Goal: Use online tool/utility: Utilize a website feature to perform a specific function

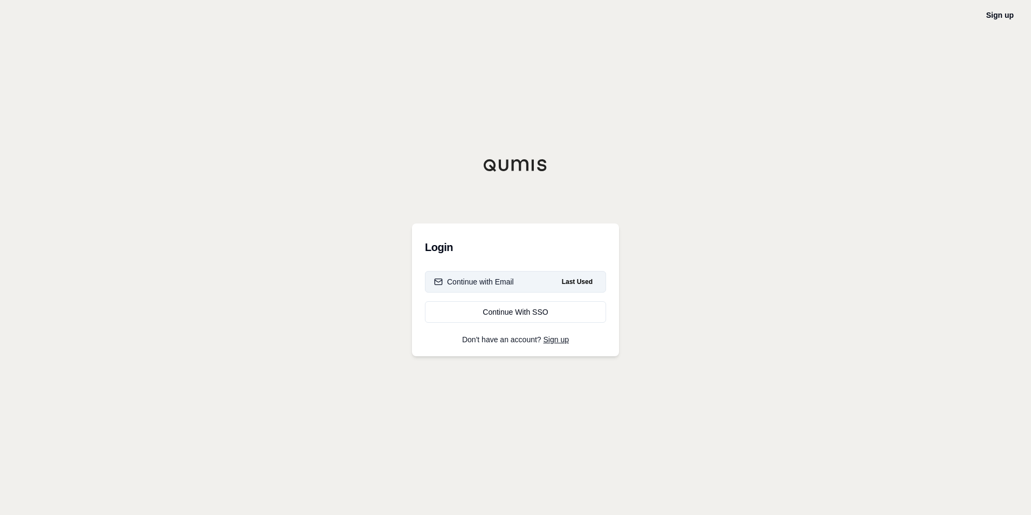
click at [500, 283] on div "Continue with Email" at bounding box center [474, 281] width 80 height 11
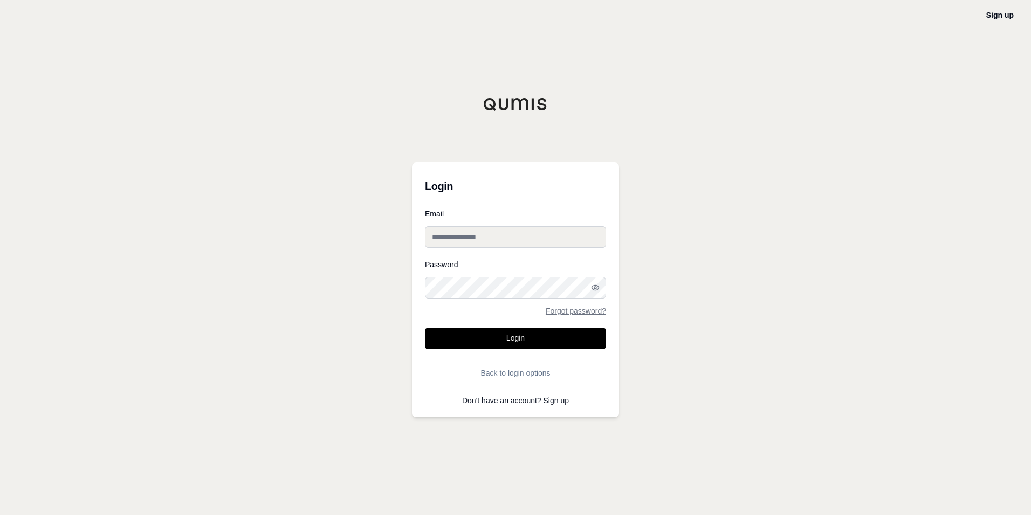
type input "**********"
click at [496, 330] on button "Login" at bounding box center [515, 338] width 181 height 22
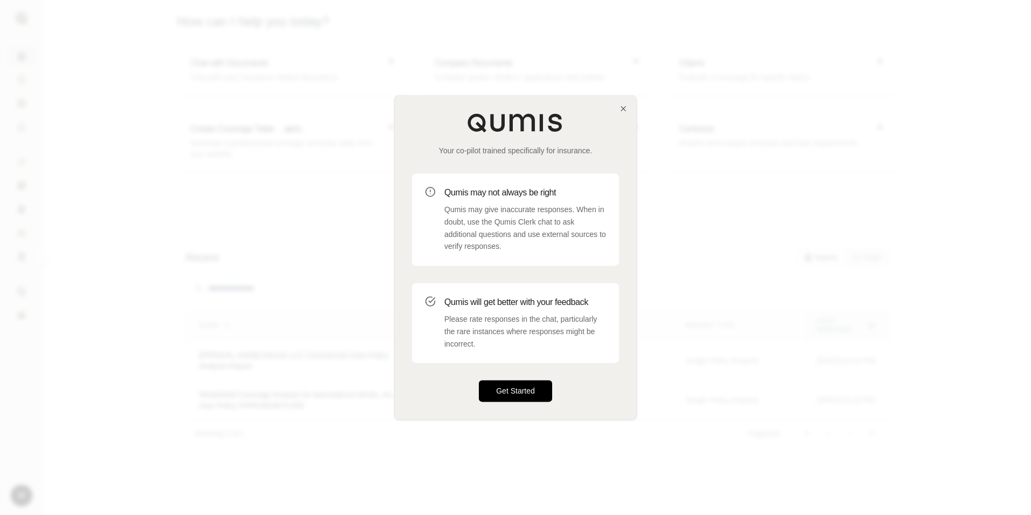
click at [518, 389] on button "Get Started" at bounding box center [515, 391] width 73 height 22
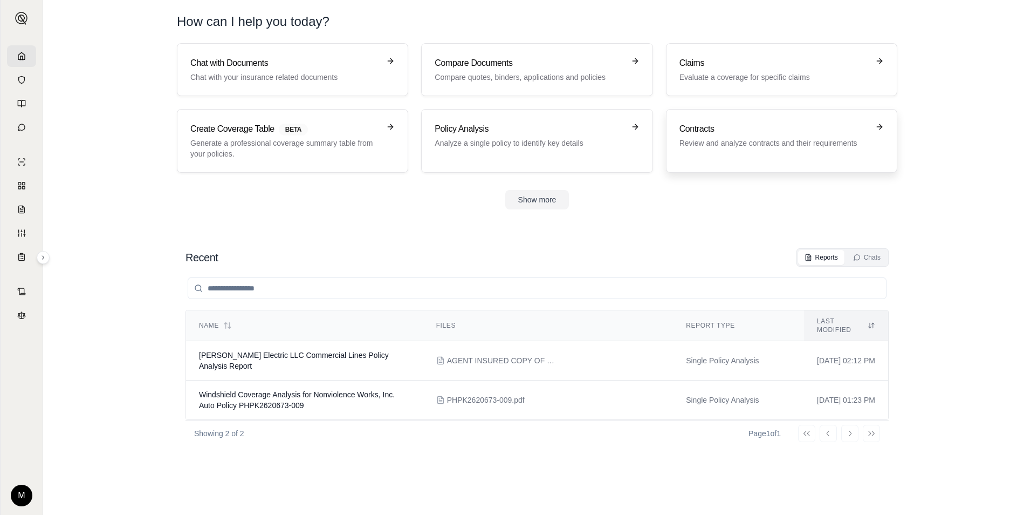
click at [712, 133] on h3 "Contracts" at bounding box center [774, 128] width 189 height 13
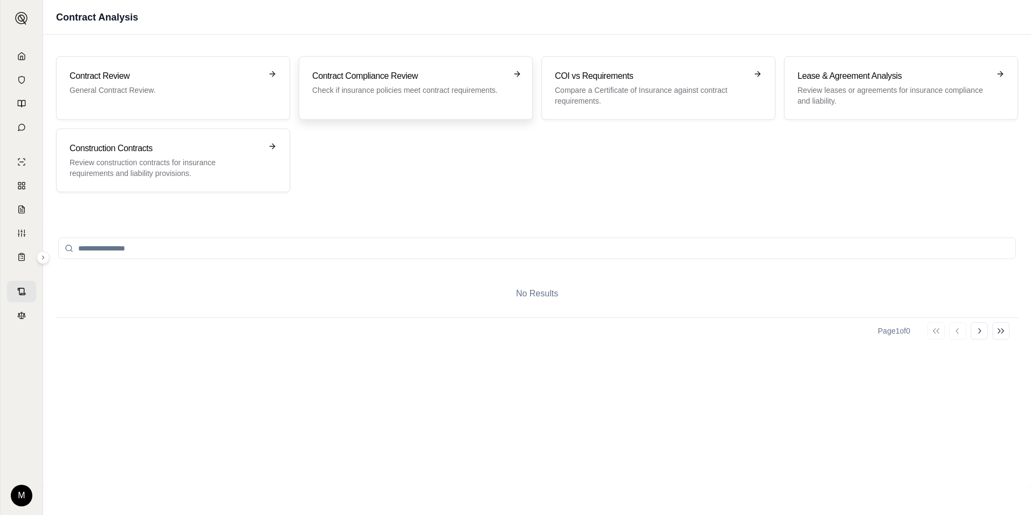
click at [399, 84] on div "Contract Compliance Review Check if insurance policies meet contract requiremen…" at bounding box center [408, 83] width 192 height 26
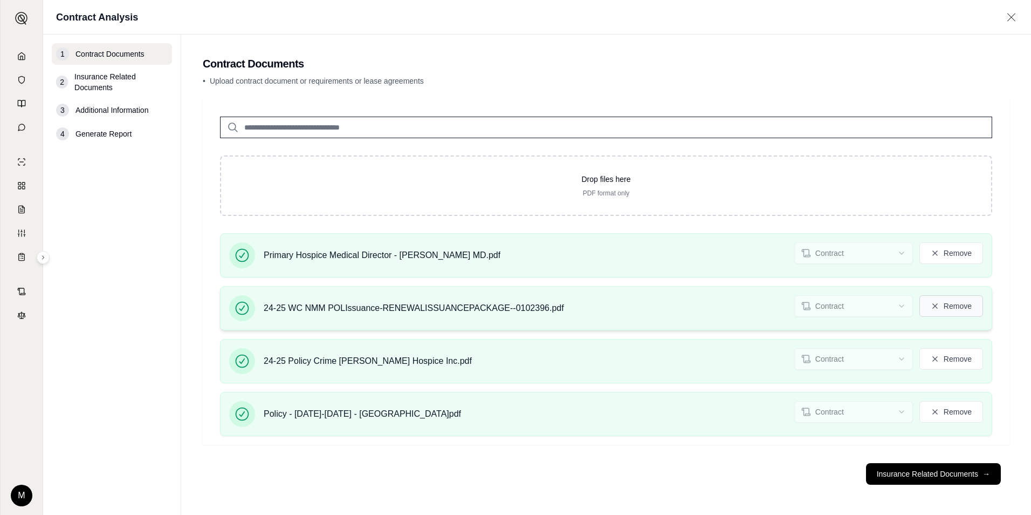
click at [952, 309] on button "Remove" at bounding box center [952, 306] width 64 height 22
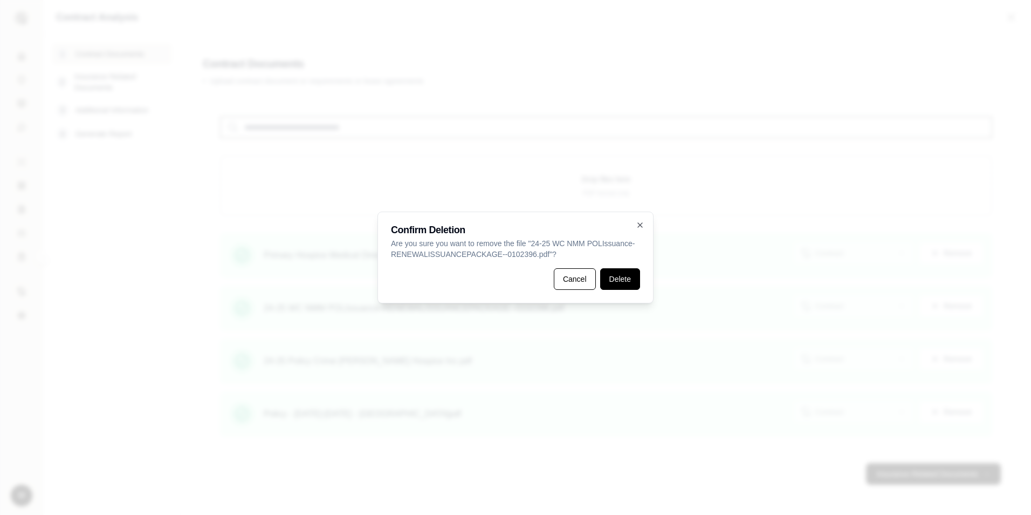
click at [621, 285] on button "Delete" at bounding box center [620, 279] width 40 height 22
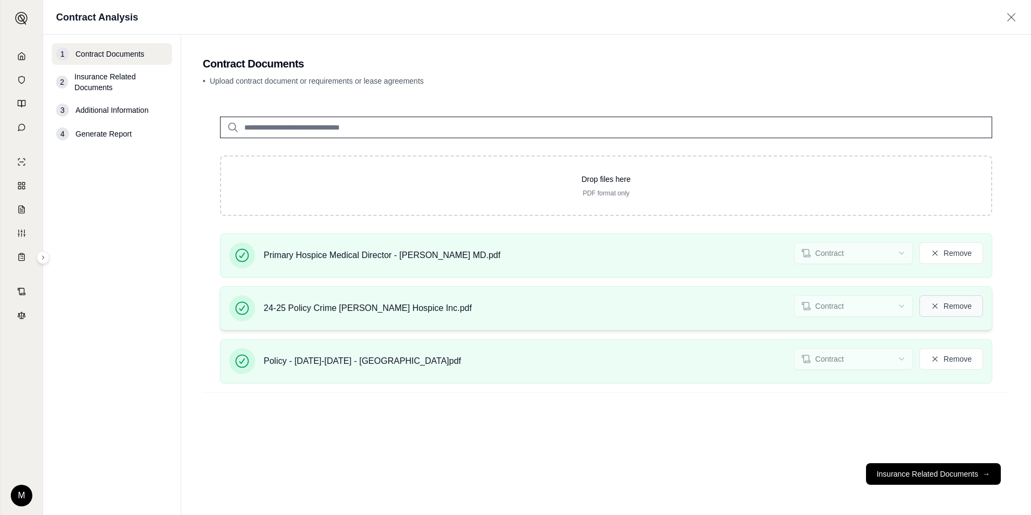
click at [952, 310] on button "Remove" at bounding box center [952, 306] width 64 height 22
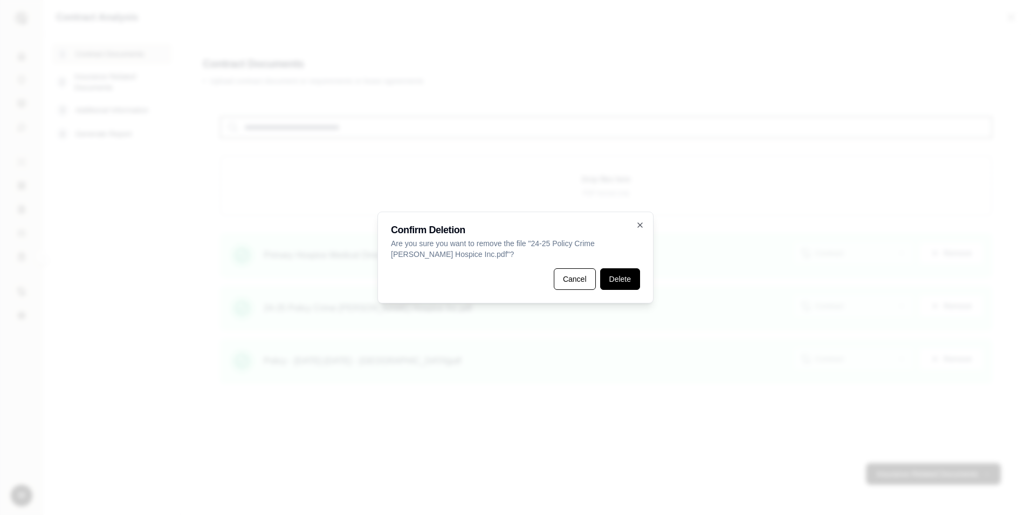
click at [624, 279] on button "Delete" at bounding box center [620, 279] width 40 height 22
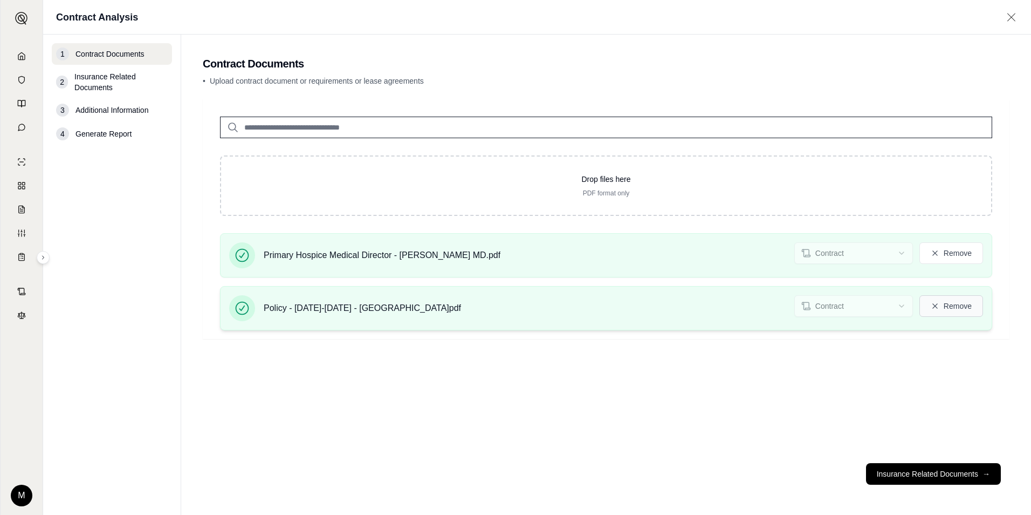
click at [955, 309] on button "Remove" at bounding box center [952, 306] width 64 height 22
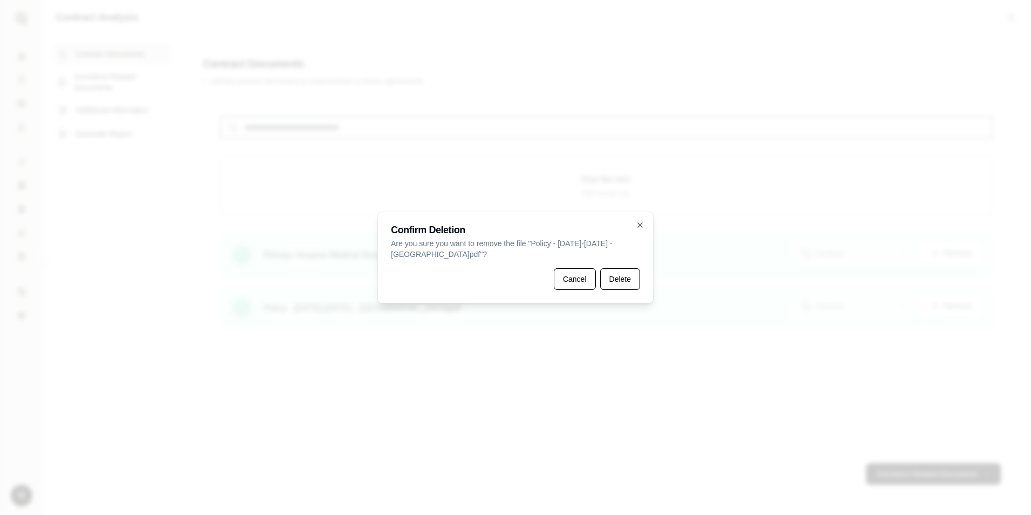
click at [613, 283] on button "Delete" at bounding box center [620, 279] width 40 height 22
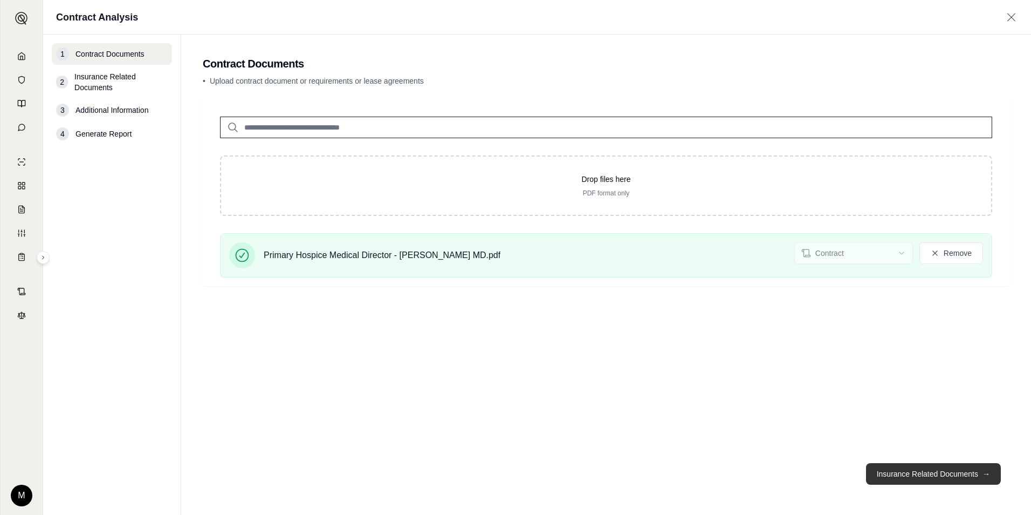
click at [921, 474] on button "Insurance Related Documents →" at bounding box center [933, 474] width 135 height 22
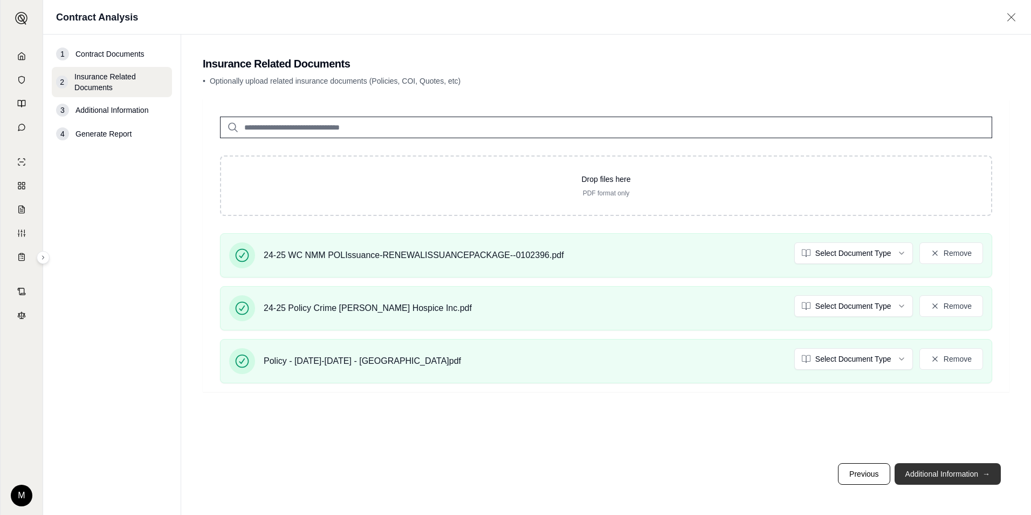
click at [929, 478] on button "Additional Information →" at bounding box center [948, 474] width 106 height 22
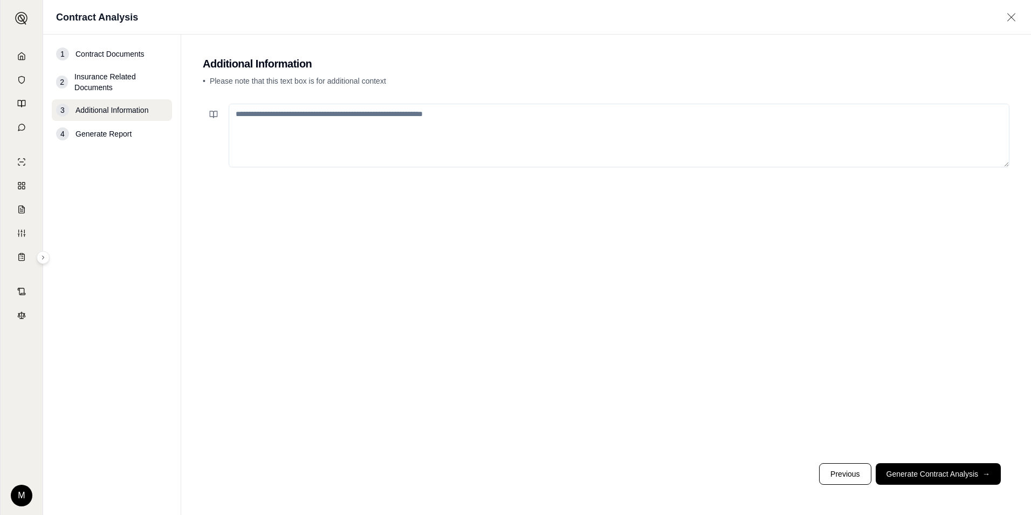
click at [310, 121] on textarea at bounding box center [619, 136] width 781 height 64
click at [932, 476] on button "Generate Contract Analysis →" at bounding box center [938, 474] width 125 height 22
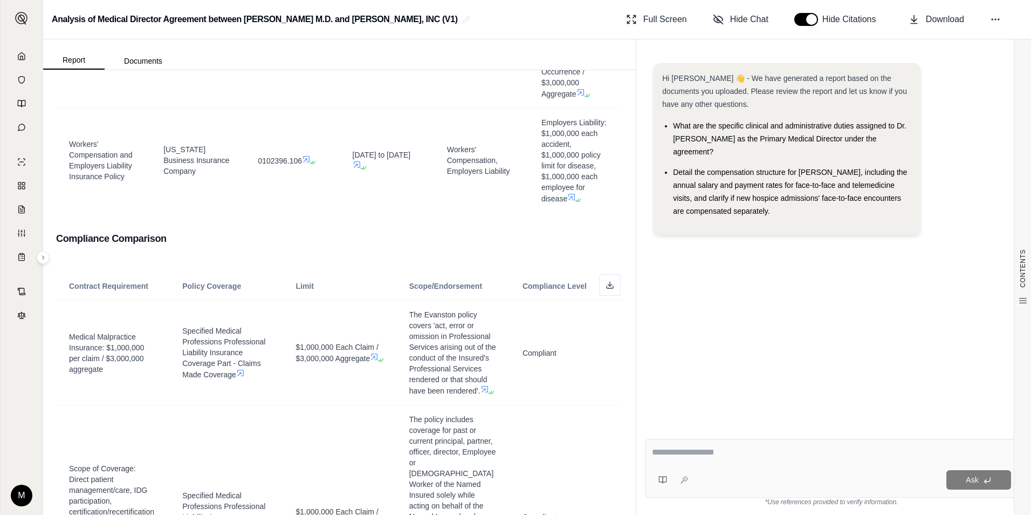
scroll to position [719, 0]
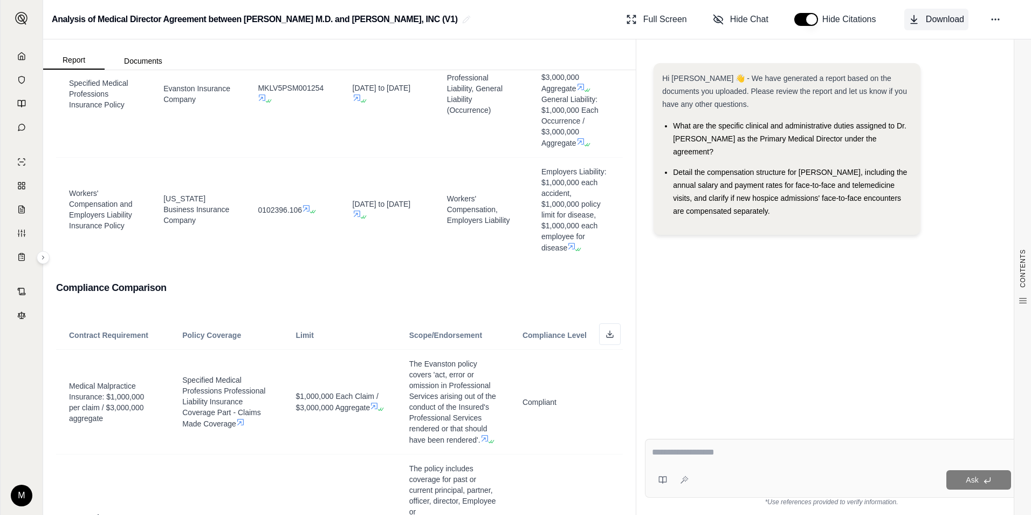
click at [931, 24] on span "Download" at bounding box center [945, 19] width 38 height 13
